Goal: Information Seeking & Learning: Check status

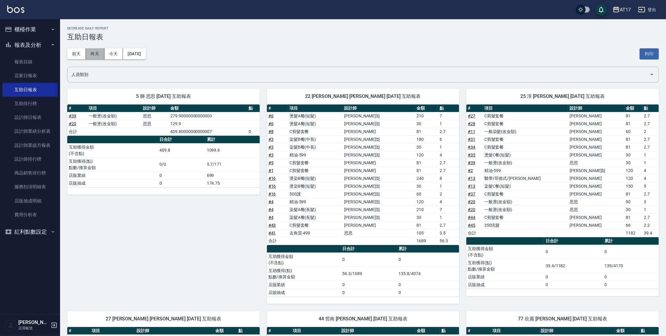
click at [94, 56] on button "昨天" at bounding box center [95, 53] width 19 height 11
click at [72, 50] on button "前天" at bounding box center [76, 53] width 19 height 11
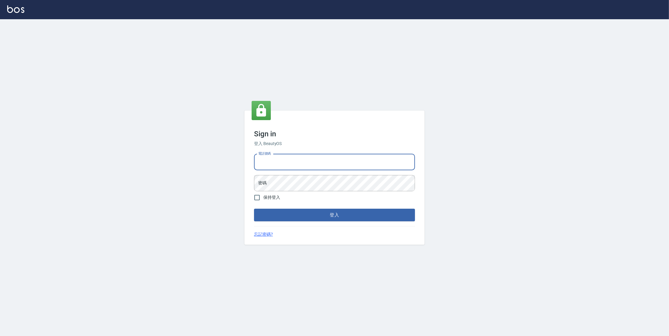
click at [318, 163] on input "電話號碼" at bounding box center [334, 162] width 161 height 16
type input "0977380821"
click at [313, 164] on input "0977380821" at bounding box center [334, 162] width 161 height 16
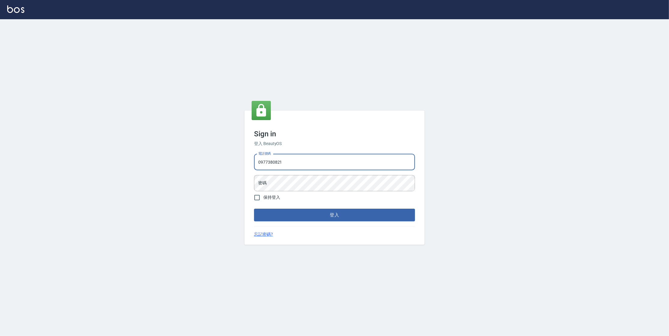
click at [292, 162] on input "0977380821" at bounding box center [334, 162] width 161 height 16
click at [254, 209] on button "登入" at bounding box center [334, 215] width 161 height 13
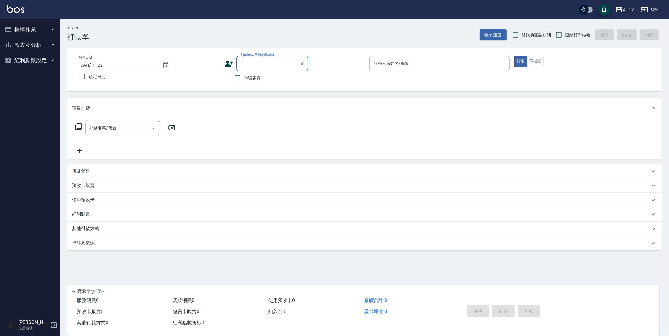
click at [26, 45] on button "報表及分析" at bounding box center [29, 45] width 55 height 16
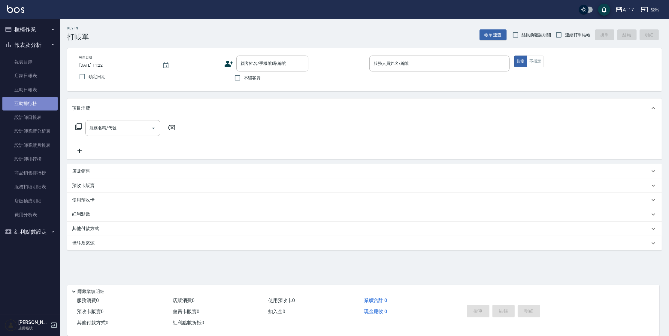
click at [29, 102] on link "互助排行榜" at bounding box center [29, 104] width 55 height 14
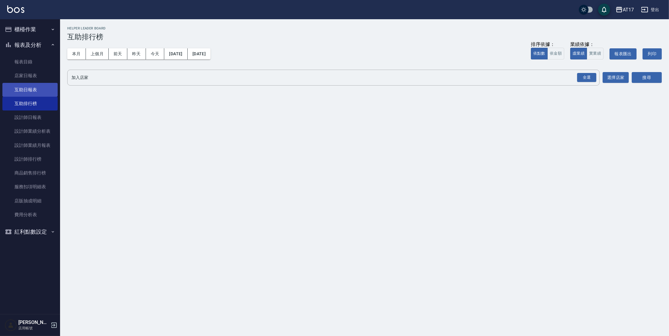
click at [29, 86] on link "互助日報表" at bounding box center [29, 90] width 55 height 14
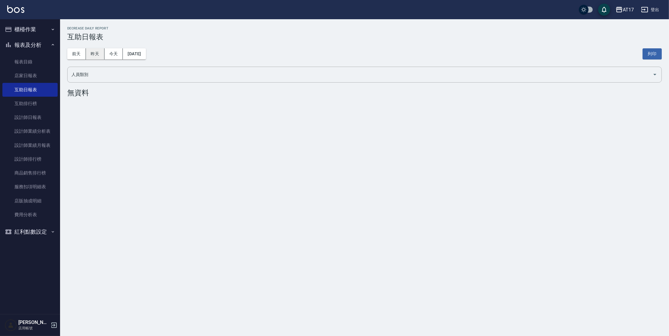
click at [100, 57] on button "昨天" at bounding box center [95, 53] width 19 height 11
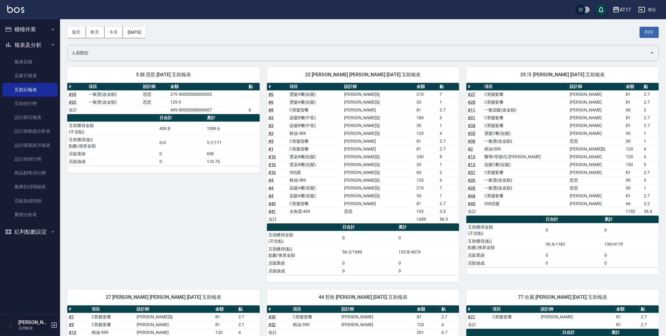
scroll to position [19, 0]
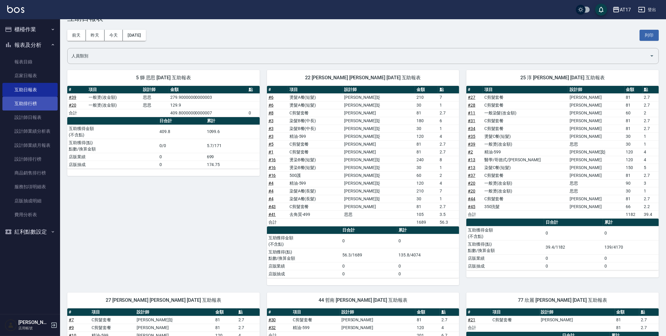
click at [24, 106] on link "互助排行榜" at bounding box center [29, 104] width 55 height 14
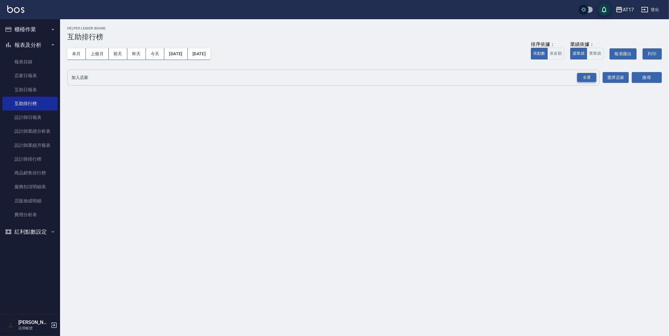
click at [590, 77] on div "全選" at bounding box center [586, 77] width 19 height 9
click at [77, 54] on button "本月" at bounding box center [76, 53] width 19 height 11
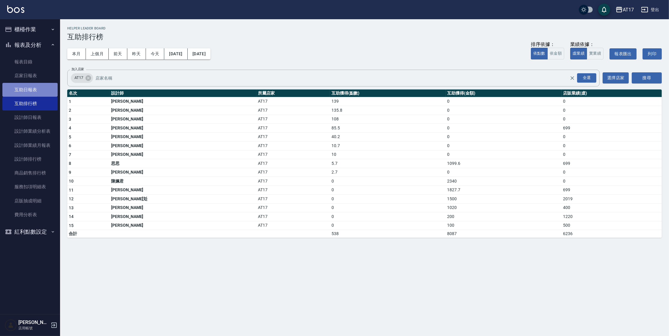
click at [35, 86] on link "互助日報表" at bounding box center [29, 90] width 55 height 14
